Goal: Task Accomplishment & Management: Complete application form

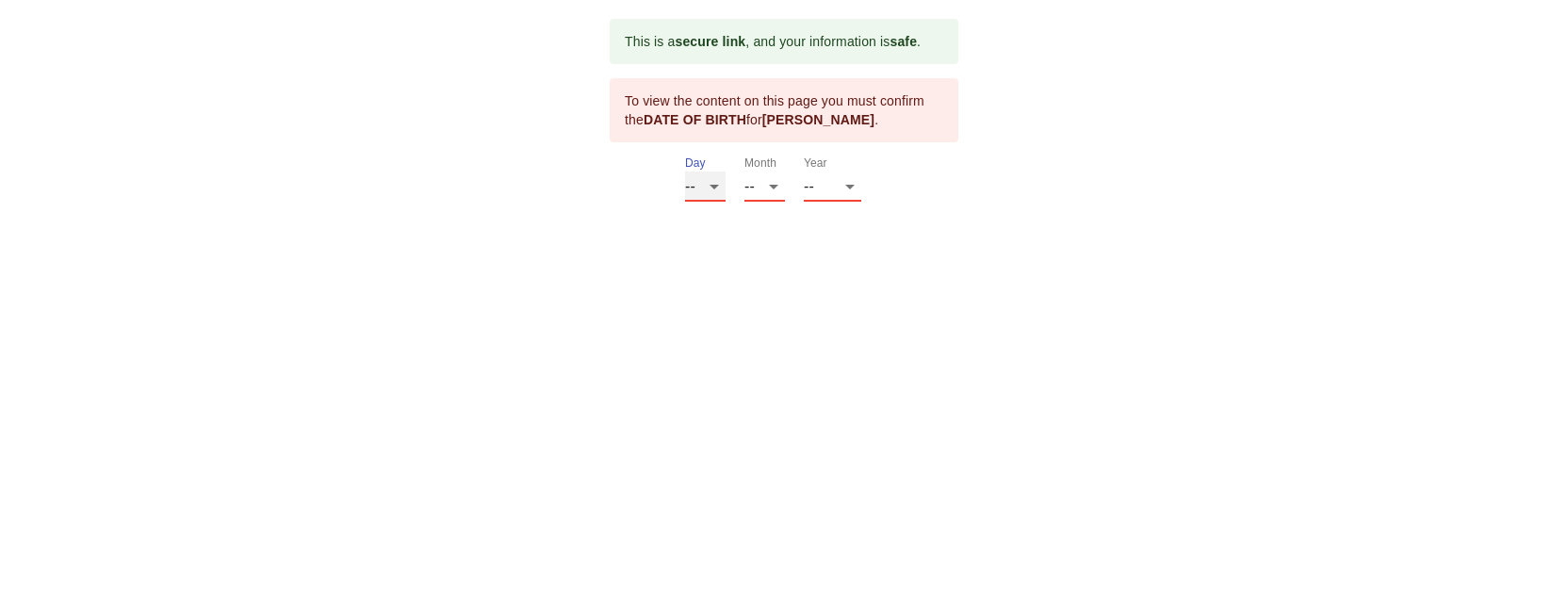
click at [696, 182] on select "-- 01 02 03 04 05 06 07 08 09 10 11 12 13 14 15 16 17 18 19 20 21 22 23 24 25 2…" at bounding box center [705, 186] width 41 height 30
select select "13"
click at [685, 171] on select "-- 01 02 03 04 05 06 07 08 09 10 11 12 13 14 15 16 17 18 19 20 21 22 23 24 25 2…" at bounding box center [705, 186] width 41 height 30
click at [766, 185] on select "-- 01 02 03 04 05 06 07 08 09 10 11 12" at bounding box center [765, 186] width 41 height 30
select select "03"
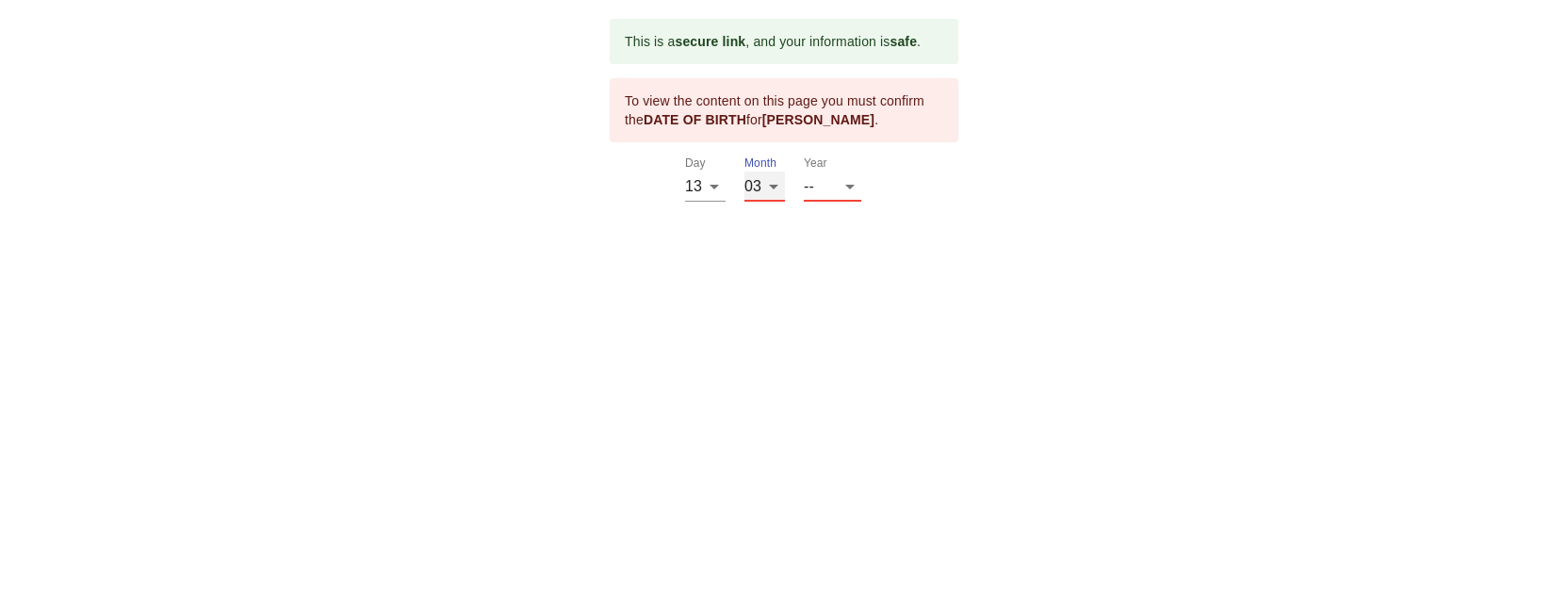
click at [745, 171] on select "-- 01 02 03 04 05 06 07 08 09 10 11 12" at bounding box center [765, 186] width 41 height 30
click at [847, 193] on select "-- 2025 2024 2023 2022 2021 2020 2019 2018 2017 2016 2015 2014 2013 2012 2011 2…" at bounding box center [832, 186] width 58 height 30
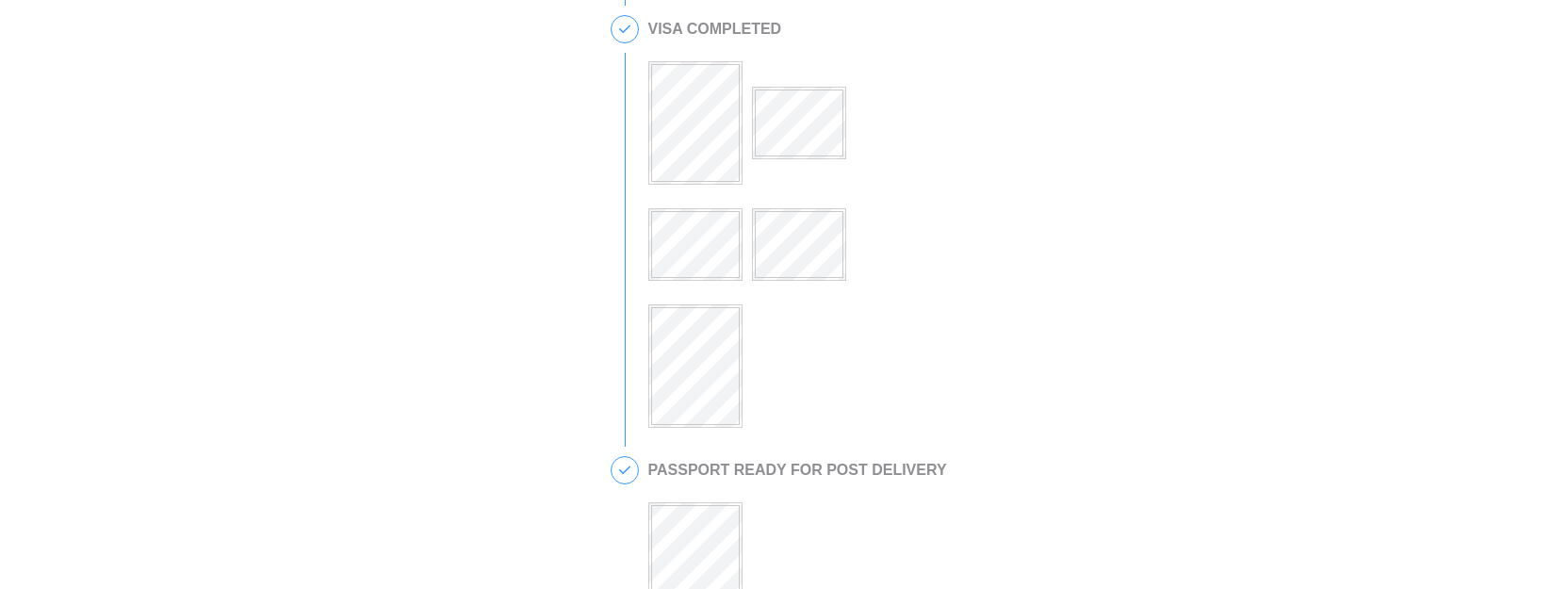
scroll to position [537, 0]
click at [844, 145] on div at bounding box center [791, 234] width 302 height 390
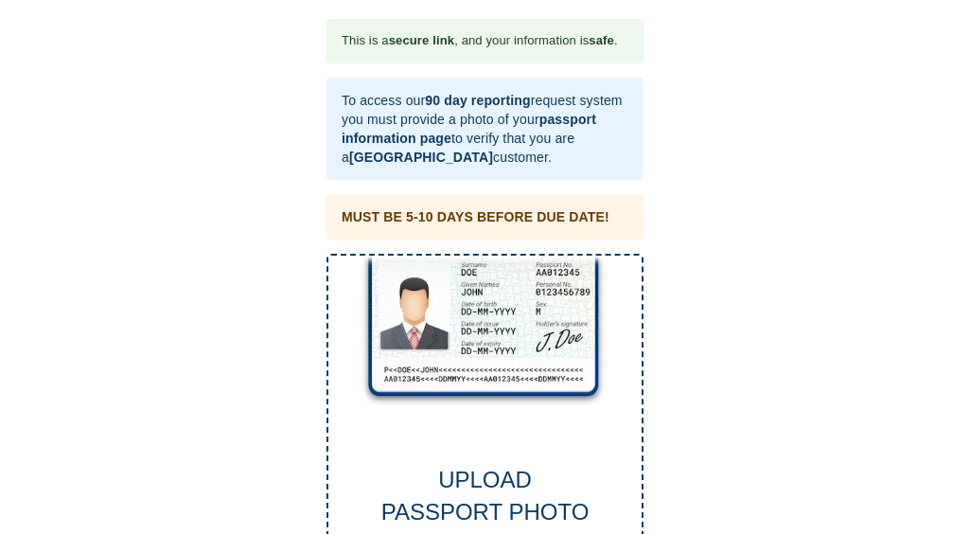
click at [949, 313] on div "This is a secure link , and your information is safe . To access our 90 day rep…" at bounding box center [485, 322] width 932 height 606
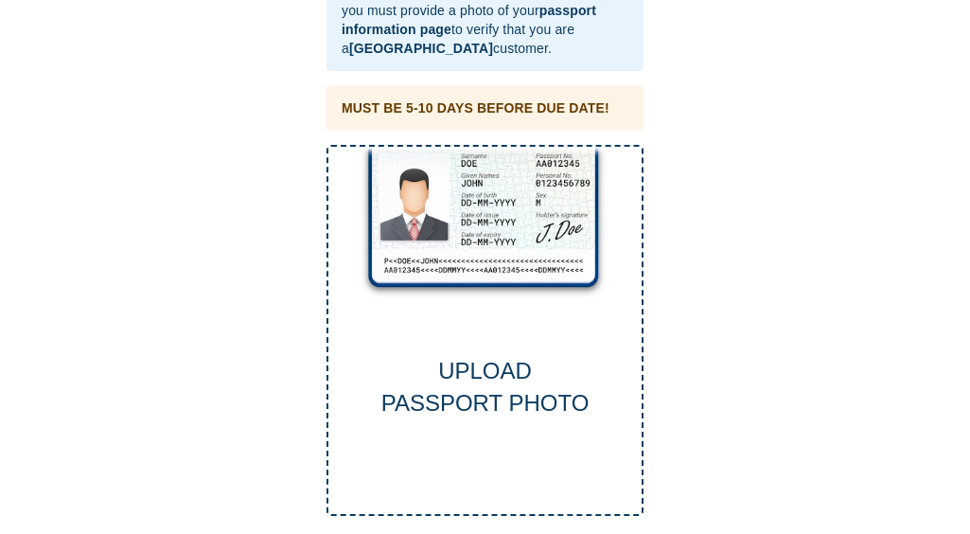
scroll to position [124, 0]
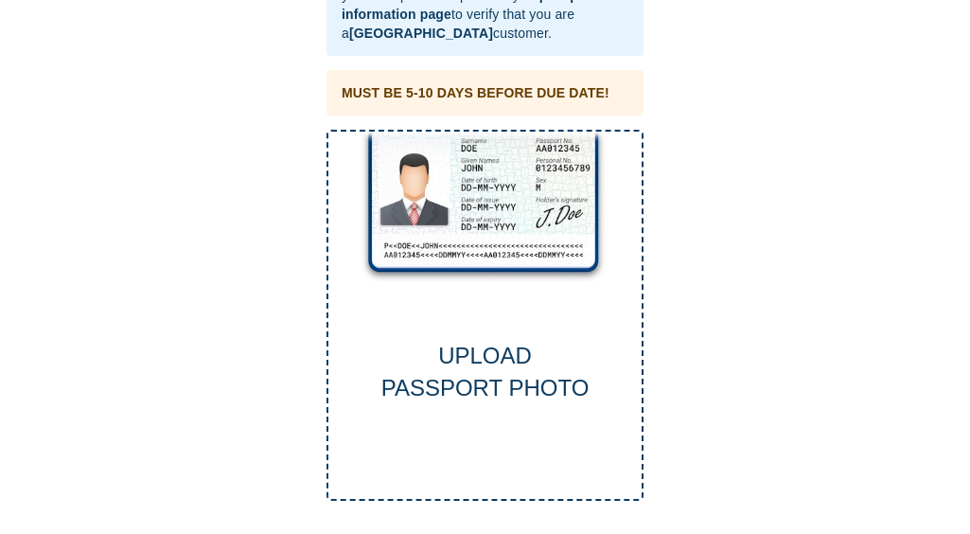
click at [542, 323] on div "UPLOAD PASSPORT PHOTO" at bounding box center [485, 316] width 317 height 372
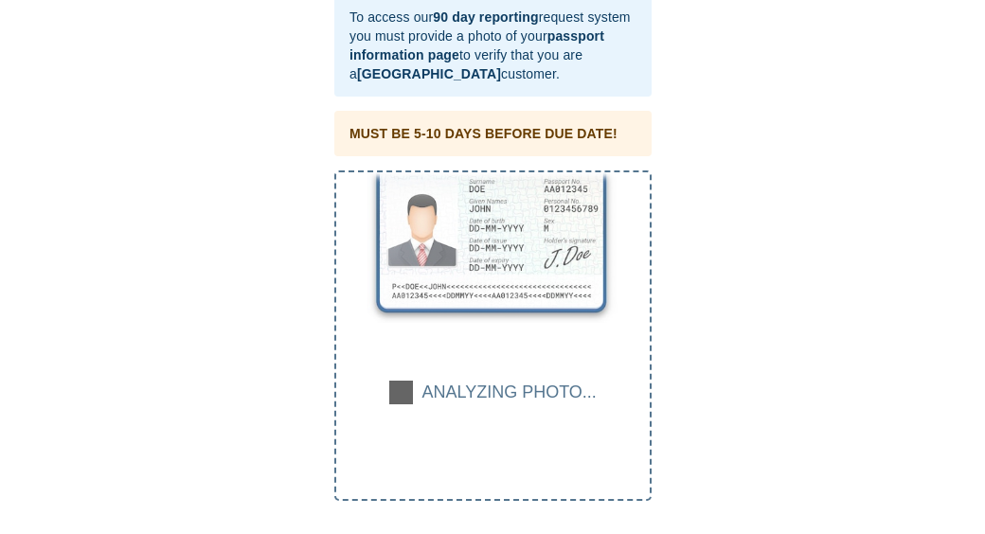
scroll to position [0, 0]
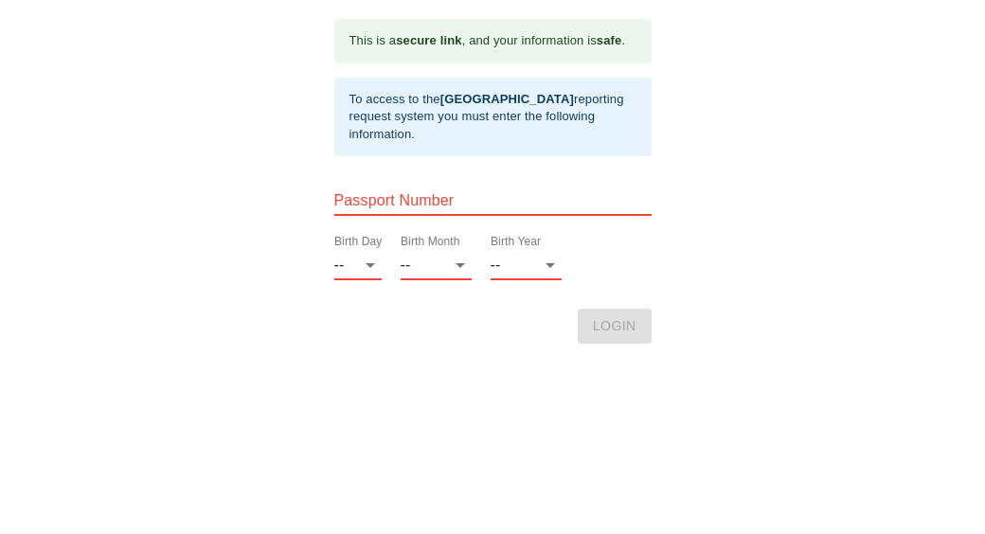
click at [165, 38] on html "This is a secure link , and your information is safe . To access to the Thai Vi…" at bounding box center [492, 19] width 985 height 38
click at [384, 205] on input "text" at bounding box center [492, 201] width 317 height 30
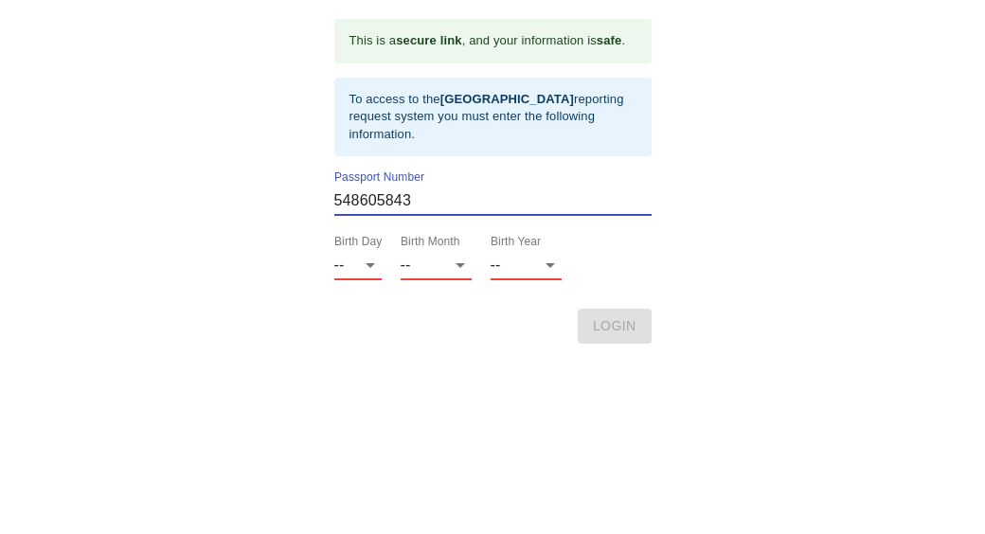
type input "548605843"
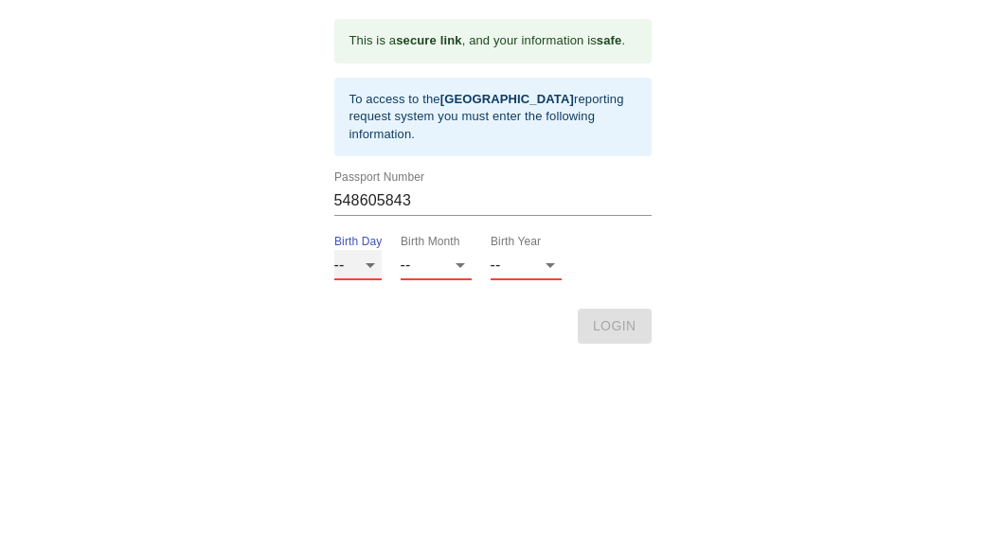
click at [372, 270] on select "-- 01 02 03 04 05 06 07 08 09 10 11 12 13 14 15 16 17 18 19 20 21 22 23 24 25 2…" at bounding box center [357, 265] width 47 height 30
select select "13"
click at [334, 250] on select "-- 01 02 03 04 05 06 07 08 09 10 11 12 13 14 15 16 17 18 19 20 21 22 23 24 25 2…" at bounding box center [357, 265] width 47 height 30
click at [435, 264] on select "-- 01 02 03 04 05 06 07 08 09 10 11 12" at bounding box center [435, 265] width 71 height 30
select select "03"
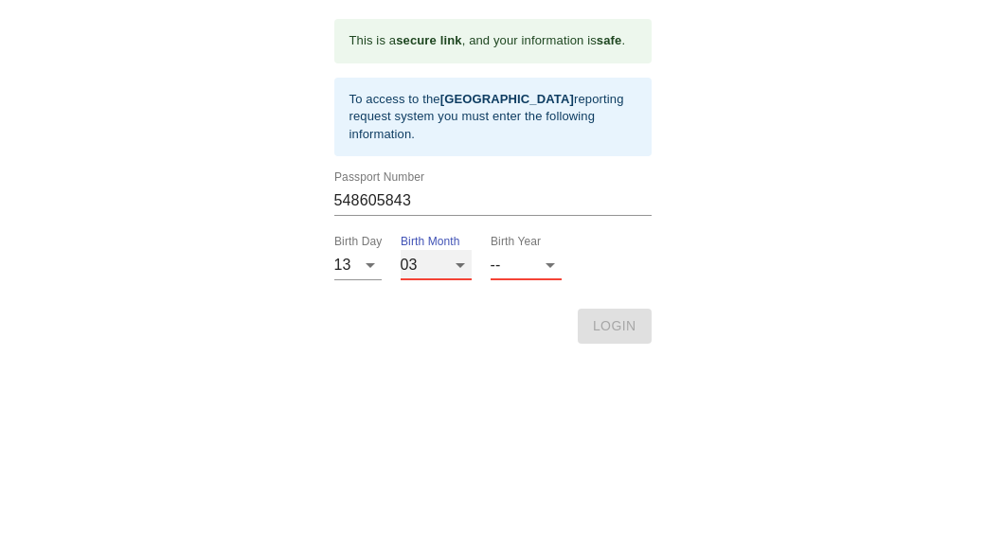
click at [400, 250] on select "-- 01 02 03 04 05 06 07 08 09 10 11 12" at bounding box center [435, 265] width 71 height 30
click at [545, 271] on select "-- 2025 2024 2023 2022 2021 2020 2019 2018 2017 2016 2015 2014 2013 2012 2011 2…" at bounding box center [525, 265] width 71 height 30
select select "1950"
click at [490, 250] on select "-- 2025 2024 2023 2022 2021 2020 2019 2018 2017 2016 2015 2014 2013 2012 2011 2…" at bounding box center [525, 265] width 71 height 30
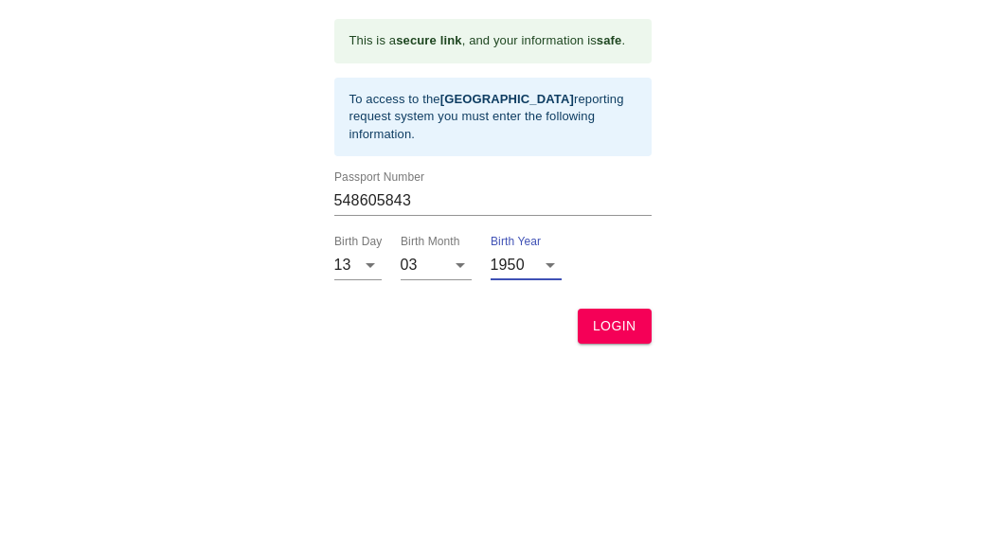
click at [622, 320] on span "LOGIN" at bounding box center [615, 326] width 44 height 24
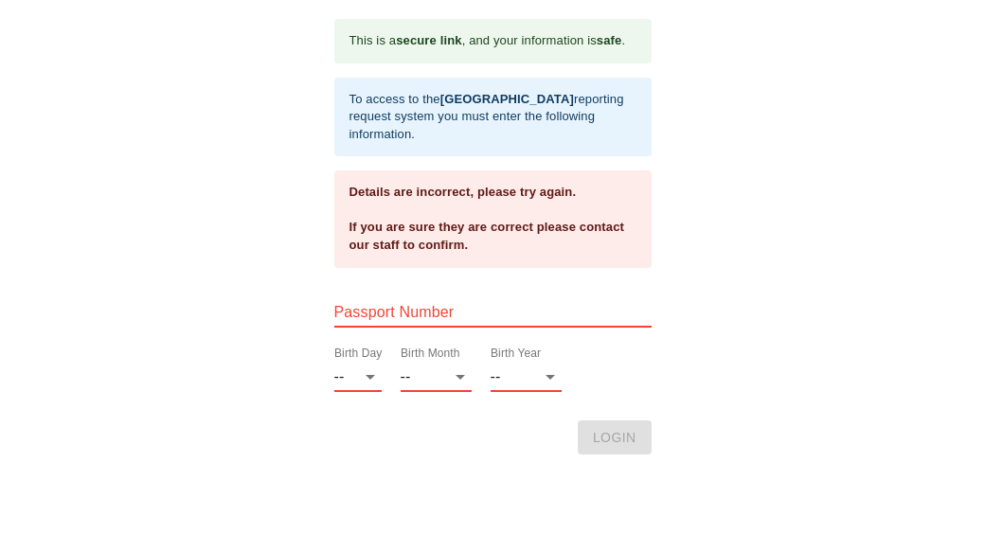
click at [147, 38] on html "This is a secure link , and your information is safe . To access to the Thai Vi…" at bounding box center [492, 19] width 985 height 38
click at [412, 313] on input "text" at bounding box center [492, 312] width 317 height 30
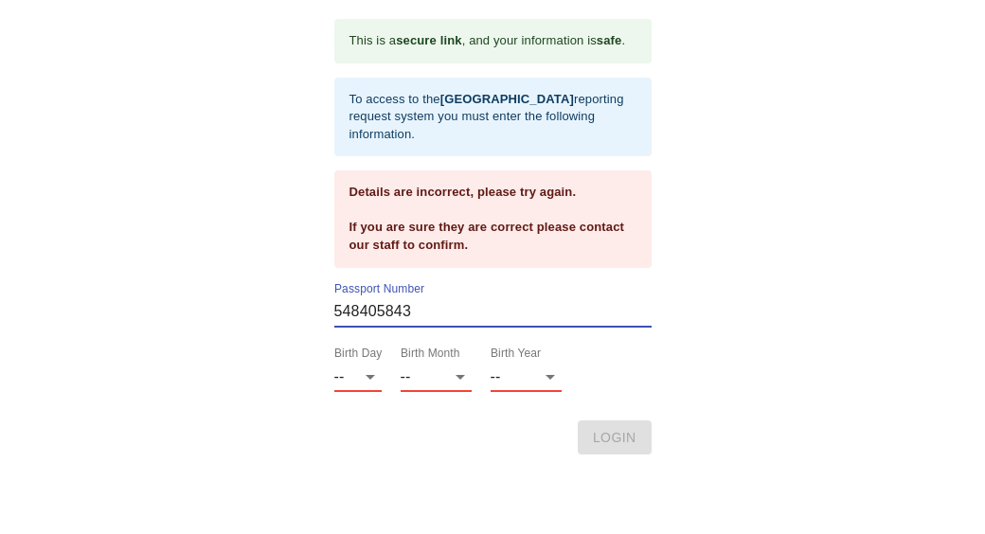
type input "548405843"
click at [369, 373] on select "-- 01 02 03 04 05 06 07 08 09 10 11 12 13 14 15 16 17 18 19 20 21 22 23 24 25 2…" at bounding box center [357, 377] width 47 height 30
select select "13"
click at [334, 362] on select "-- 01 02 03 04 05 06 07 08 09 10 11 12 13 14 15 16 17 18 19 20 21 22 23 24 25 2…" at bounding box center [357, 377] width 47 height 30
click at [416, 365] on select "-- 01 02 03 04 05 06 07 08 09 10 11 12" at bounding box center [435, 377] width 71 height 30
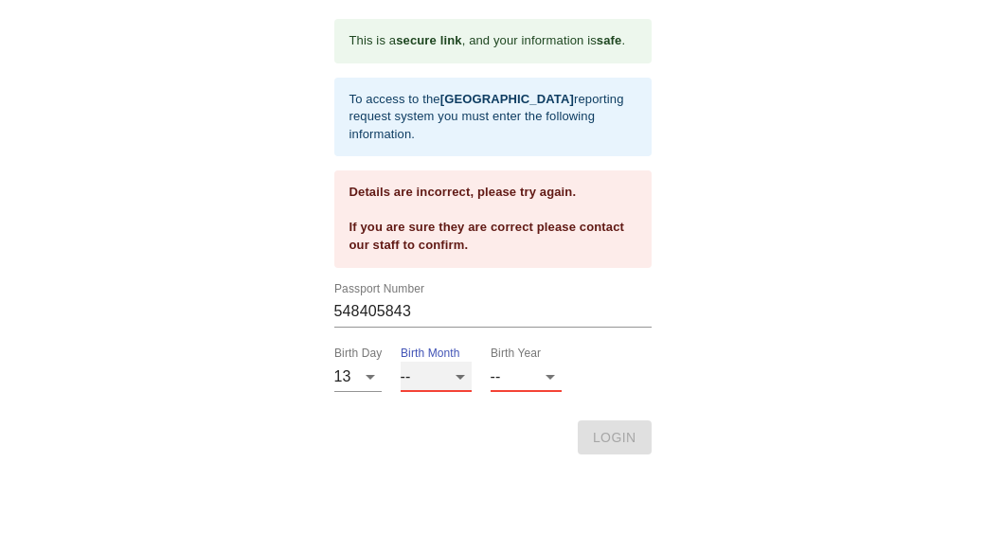
select select "03"
click at [400, 362] on select "-- 01 02 03 04 05 06 07 08 09 10 11 12" at bounding box center [435, 377] width 71 height 30
click at [539, 379] on select "-- 2025 2024 2023 2022 2021 2020 2019 2018 2017 2016 2015 2014 2013 2012 2011 2…" at bounding box center [525, 377] width 71 height 30
select select "1950"
click at [490, 362] on select "-- 2025 2024 2023 2022 2021 2020 2019 2018 2017 2016 2015 2014 2013 2012 2011 2…" at bounding box center [525, 377] width 71 height 30
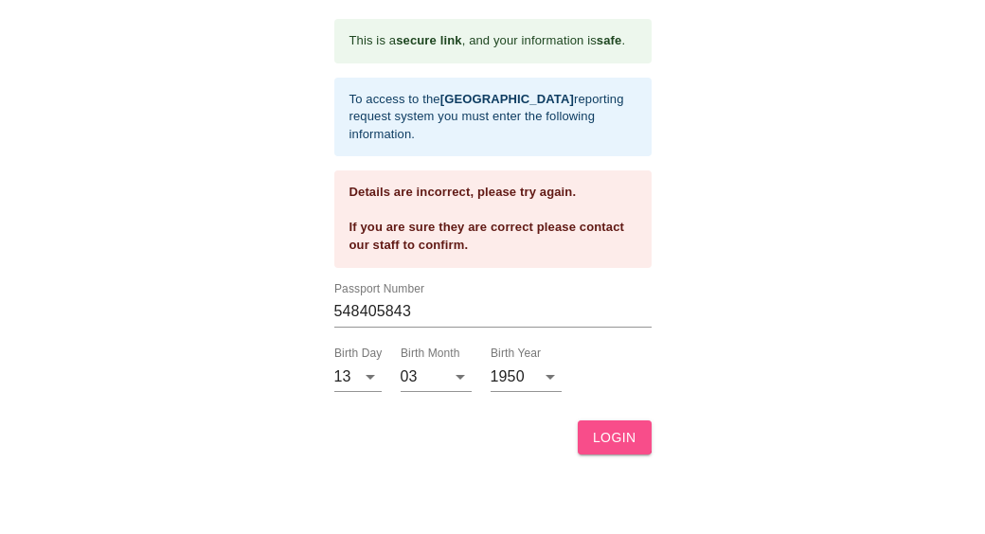
click at [611, 432] on span "LOGIN" at bounding box center [615, 438] width 44 height 24
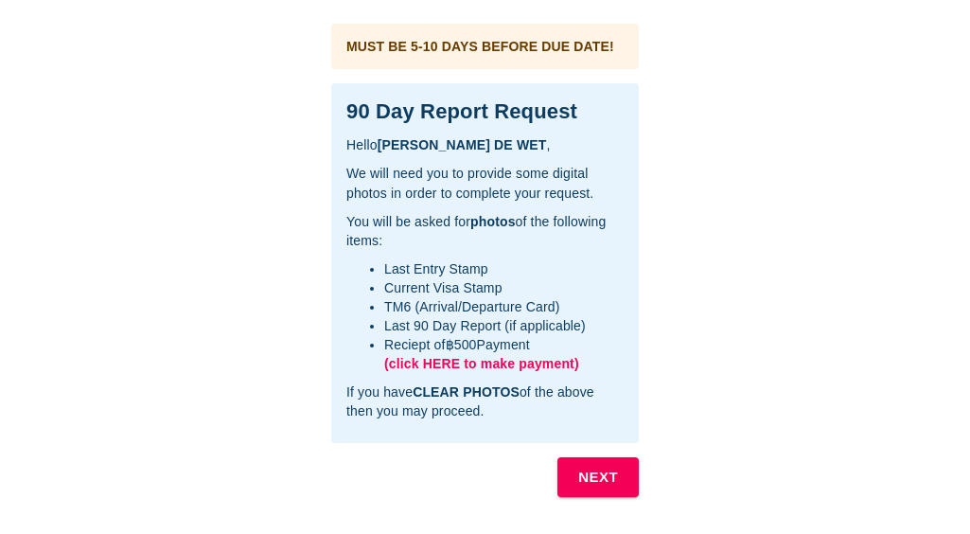
click at [606, 483] on b "NEXT" at bounding box center [598, 477] width 40 height 25
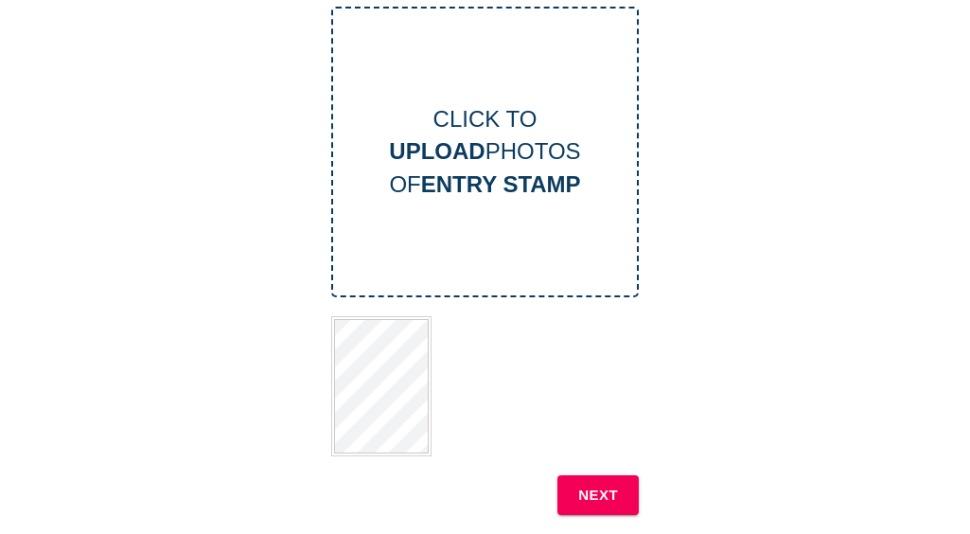
scroll to position [189, 0]
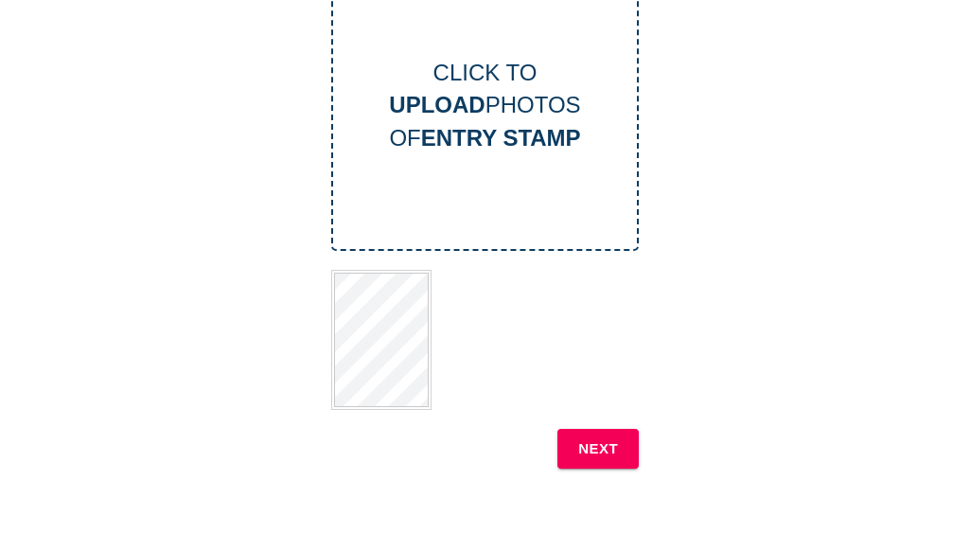
click at [604, 449] on b "NEXT" at bounding box center [598, 448] width 40 height 25
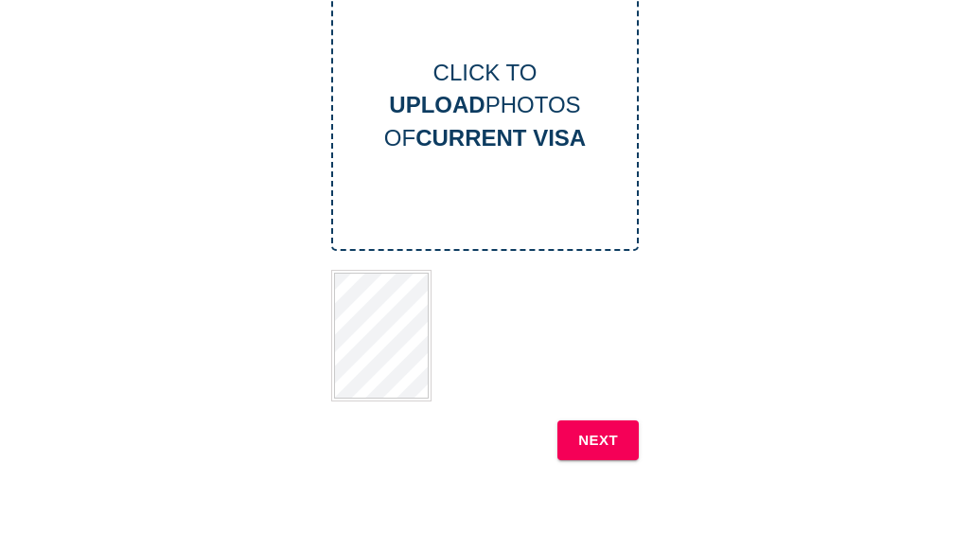
click at [627, 438] on button "NEXT" at bounding box center [598, 440] width 81 height 40
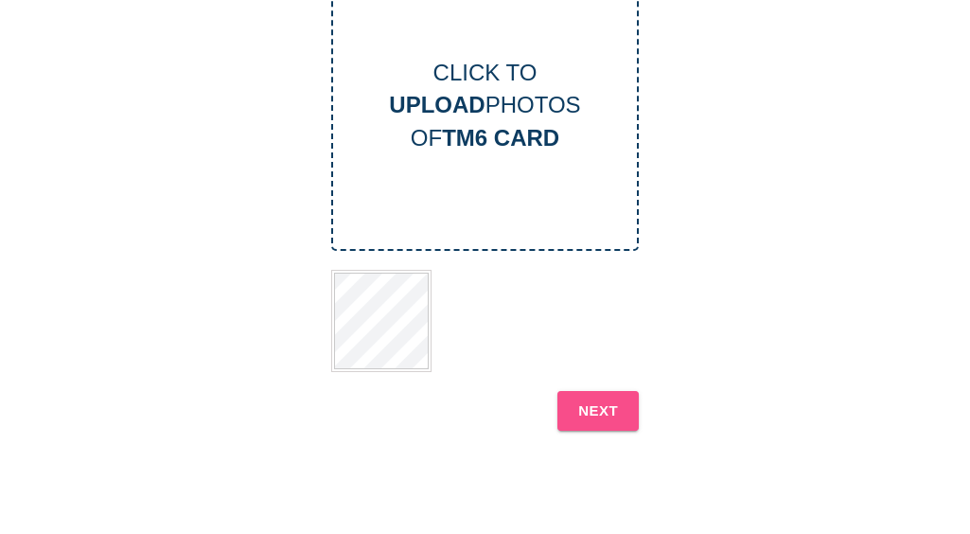
click at [603, 413] on b "NEXT" at bounding box center [598, 411] width 40 height 25
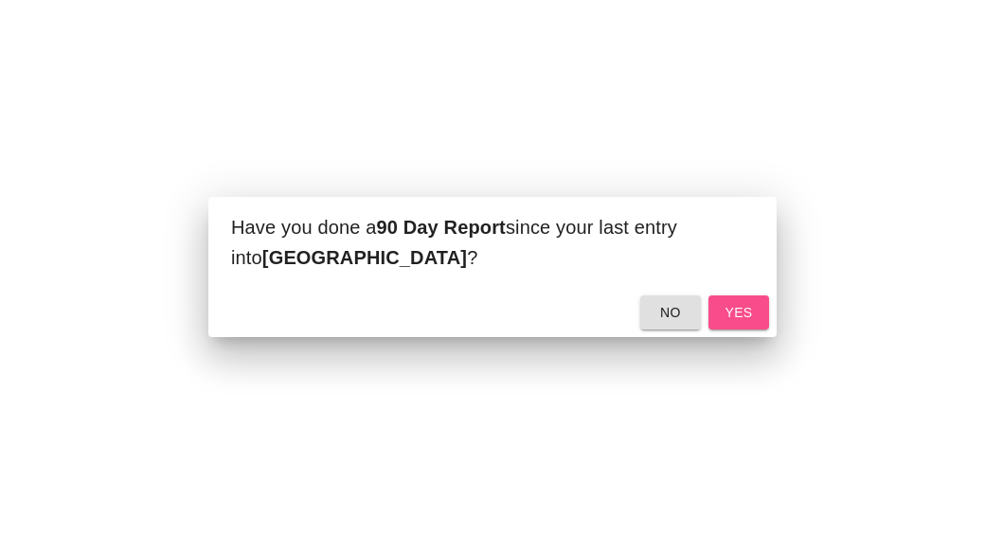
click at [741, 305] on span "yes" at bounding box center [738, 313] width 30 height 24
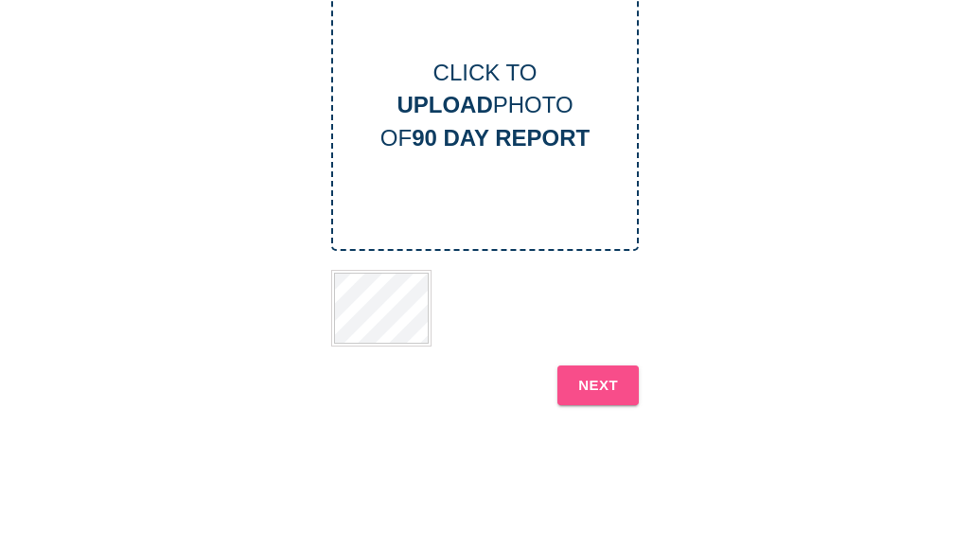
click at [602, 387] on b "NEXT" at bounding box center [598, 385] width 40 height 25
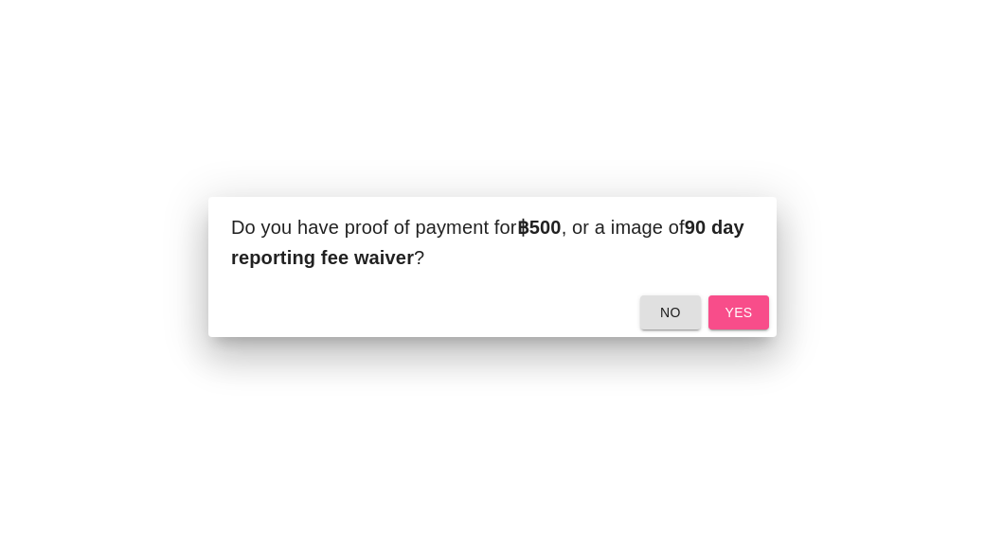
click at [747, 310] on span "yes" at bounding box center [738, 313] width 30 height 24
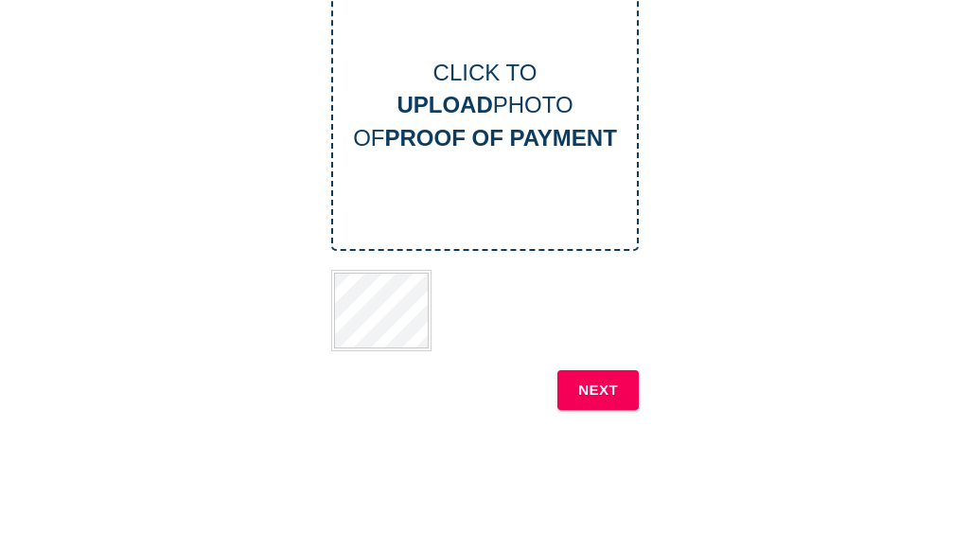
click at [619, 393] on button "NEXT" at bounding box center [598, 390] width 81 height 40
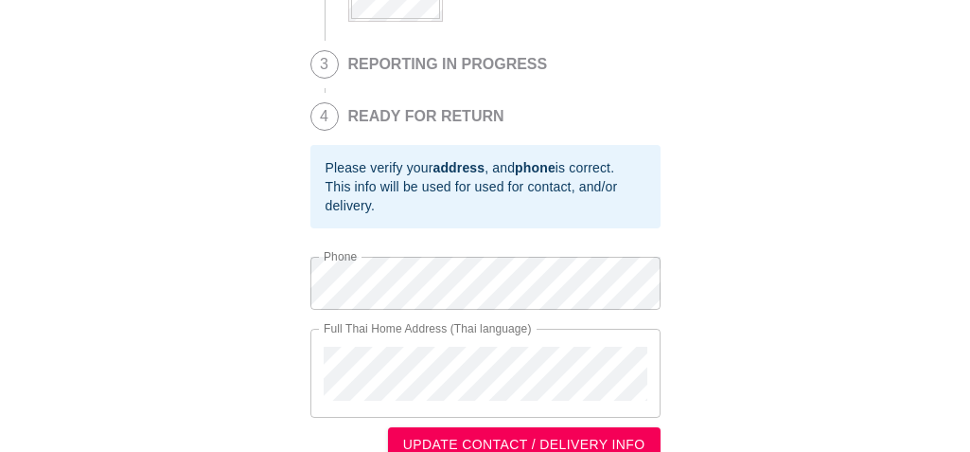
scroll to position [580, 0]
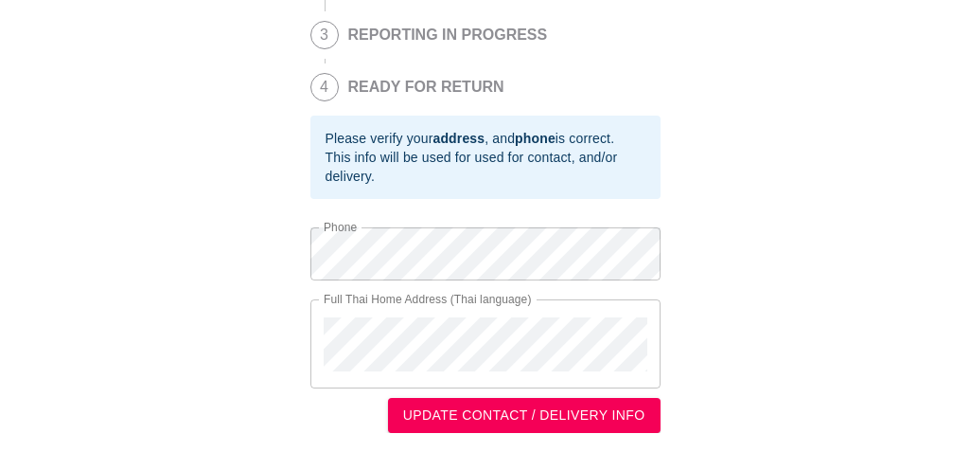
click at [580, 418] on span "UPDATE CONTACT / DELIVERY INFO" at bounding box center [524, 415] width 242 height 24
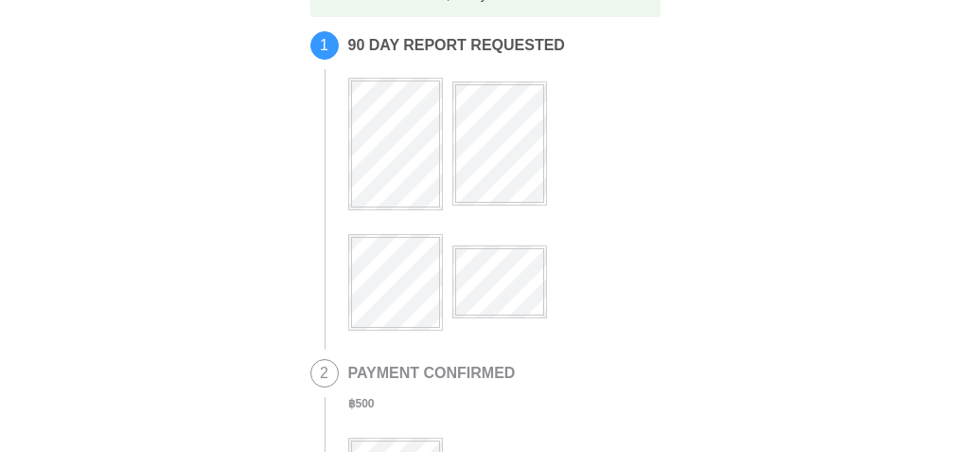
scroll to position [0, 0]
